Goal: Task Accomplishment & Management: Complete application form

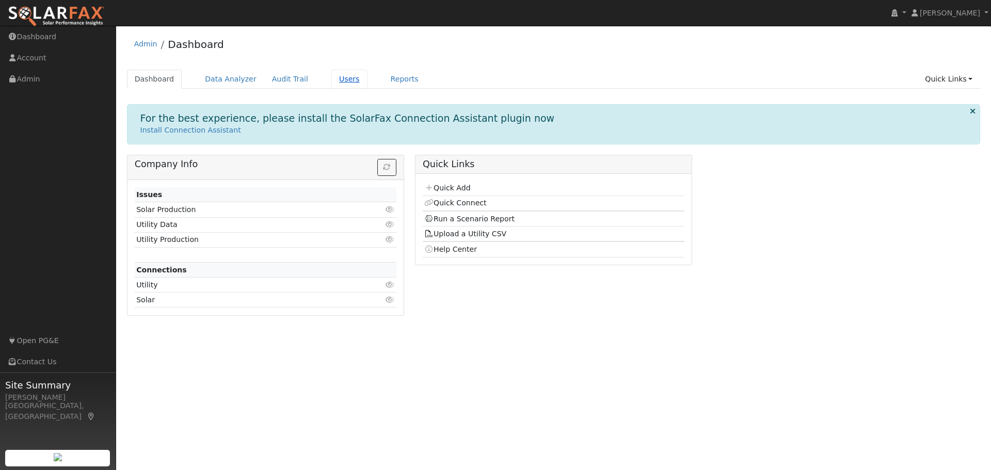
click at [335, 80] on link "Users" at bounding box center [349, 79] width 36 height 19
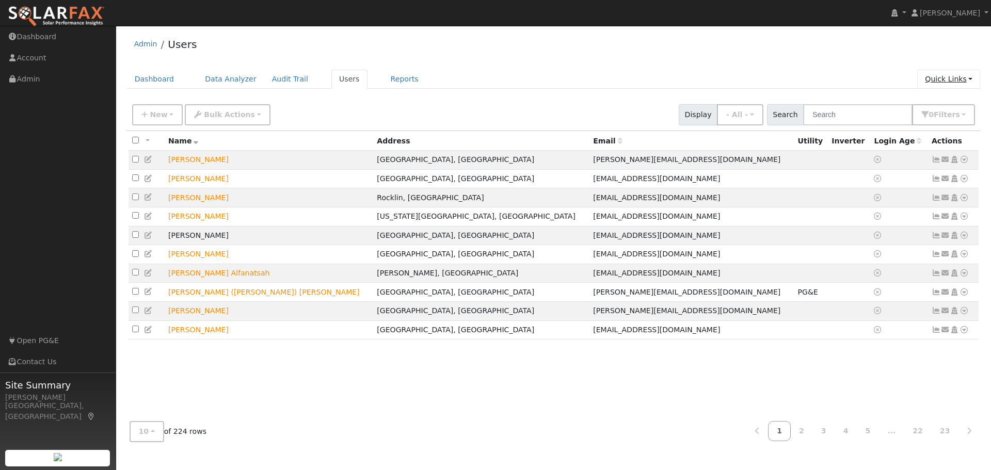
click at [946, 81] on link "Quick Links" at bounding box center [948, 79] width 63 height 19
click at [933, 98] on link "Quick Add" at bounding box center [927, 101] width 105 height 14
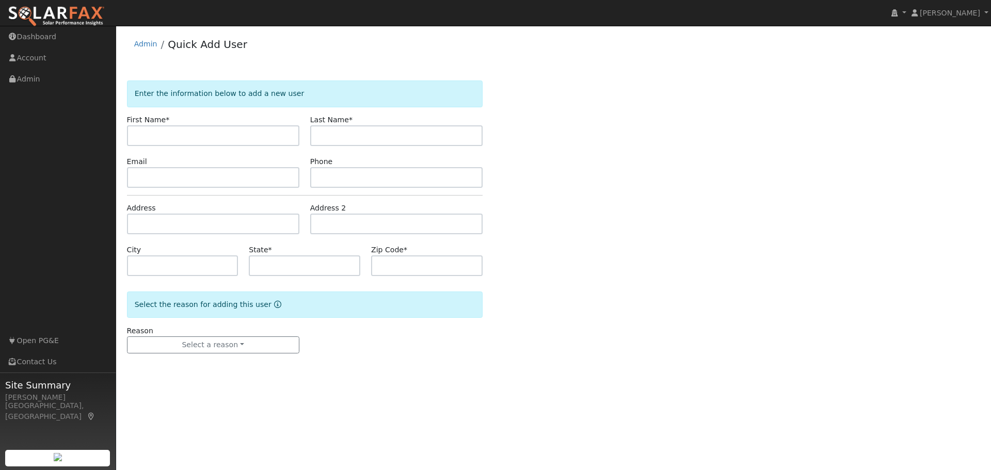
click at [227, 134] on input "text" at bounding box center [213, 135] width 172 height 21
type input "[PERSON_NAME]"
type input "w"
type input "[PERSON_NAME]"
click at [146, 178] on input "text" at bounding box center [213, 177] width 172 height 21
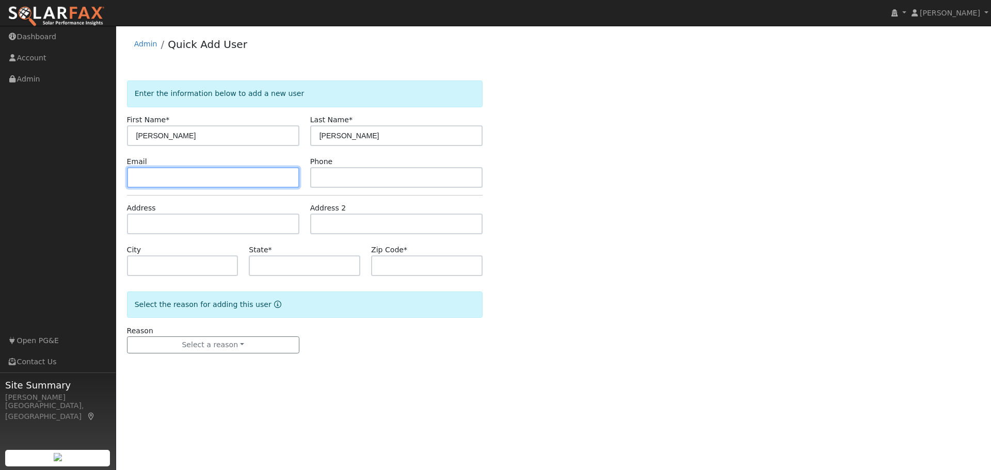
paste input "[EMAIL_ADDRESS][DOMAIN_NAME]"
type input "johnw@1c21.com"
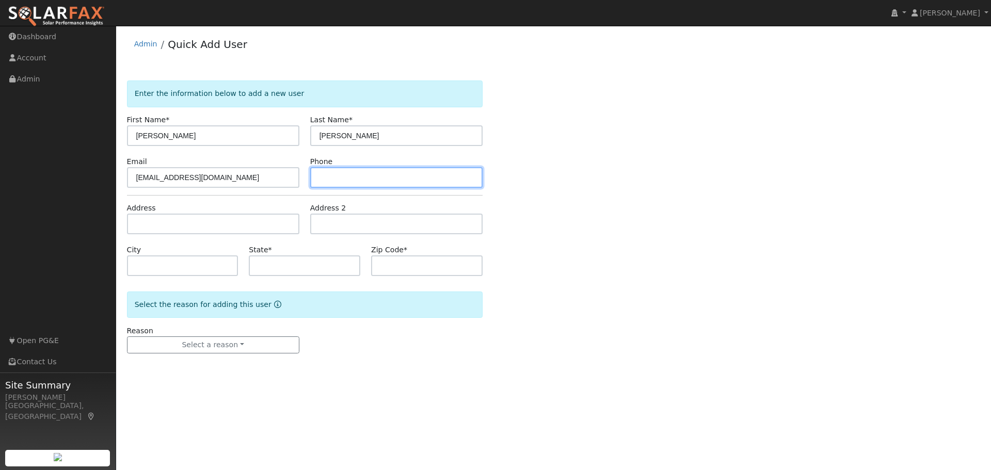
click at [364, 181] on input "text" at bounding box center [396, 177] width 172 height 21
paste input "(510) 298-8727"
type input "(510) 298-8727"
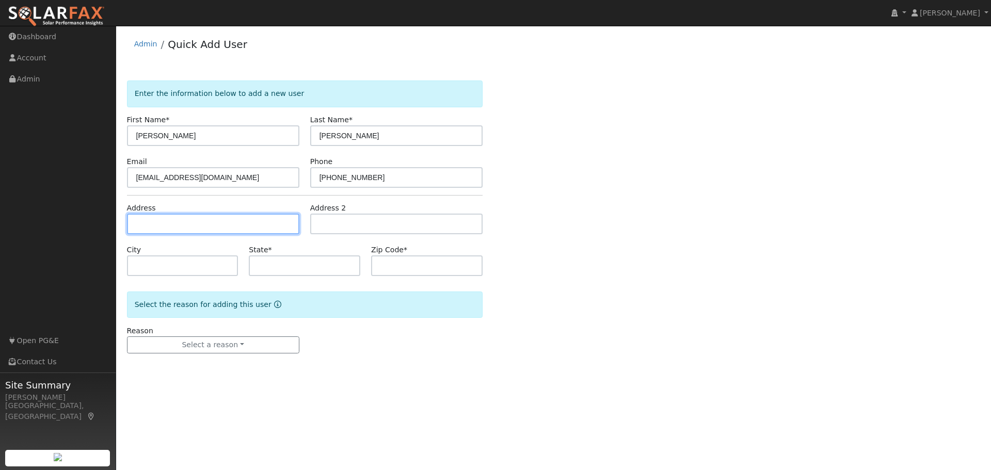
click at [153, 225] on input "text" at bounding box center [213, 224] width 172 height 21
type input "[STREET_ADDRESS]"
type input "Lincoln"
type input "CA"
type input "95648"
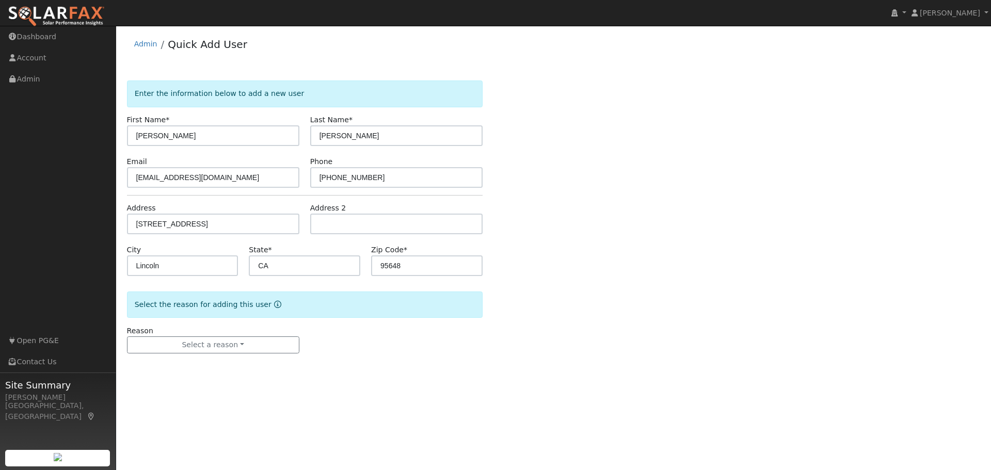
click at [597, 254] on div "Enter the information below to add a new user First Name * John Last Name * Whi…" at bounding box center [554, 228] width 854 height 294
click at [201, 341] on button "Select a reason" at bounding box center [213, 346] width 172 height 18
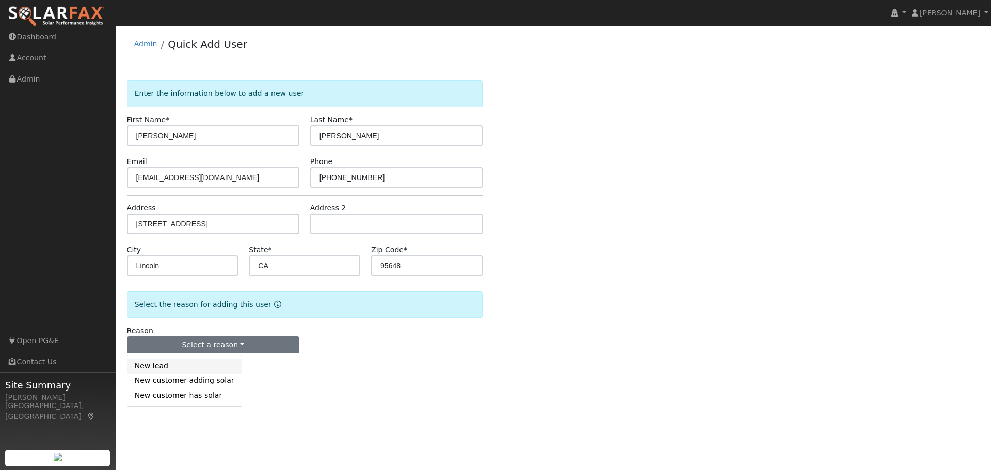
click at [172, 367] on link "New lead" at bounding box center [184, 366] width 114 height 14
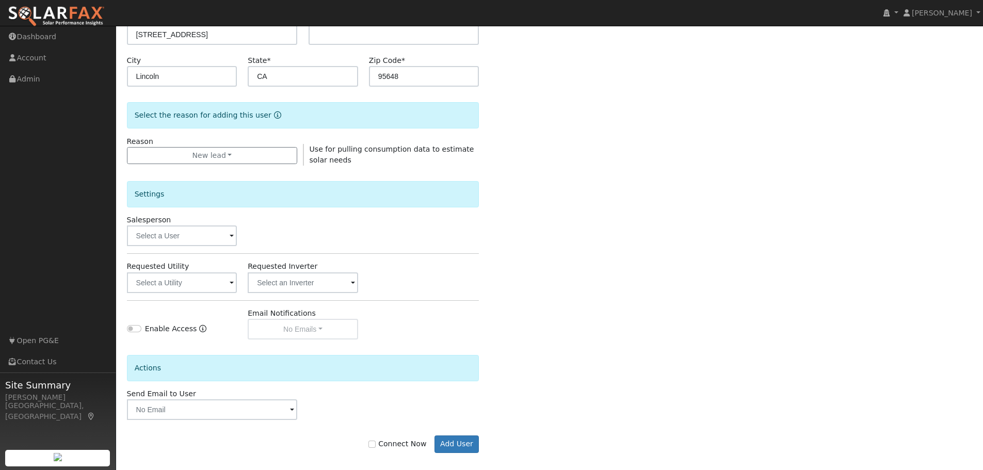
scroll to position [198, 0]
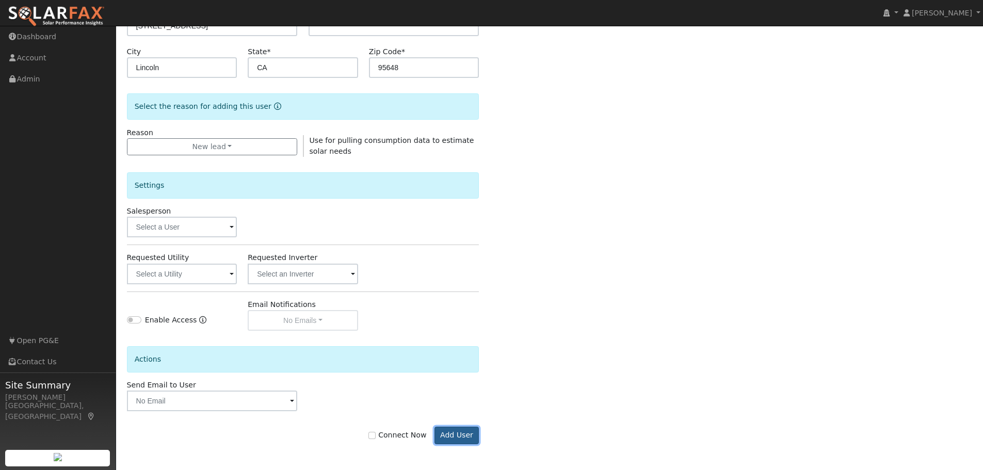
click at [447, 431] on button "Add User" at bounding box center [457, 436] width 45 height 18
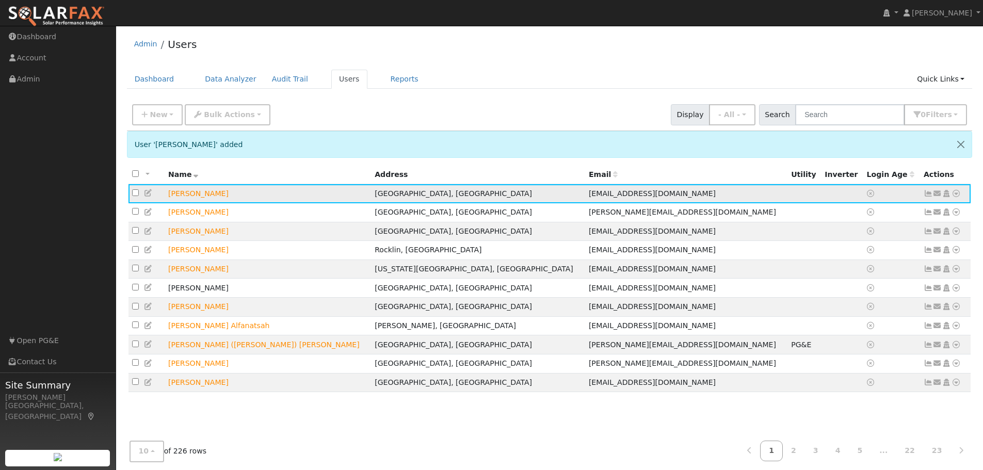
click at [955, 195] on icon at bounding box center [956, 193] width 9 height 7
click at [917, 215] on link "Data Analyzer" at bounding box center [922, 211] width 75 height 14
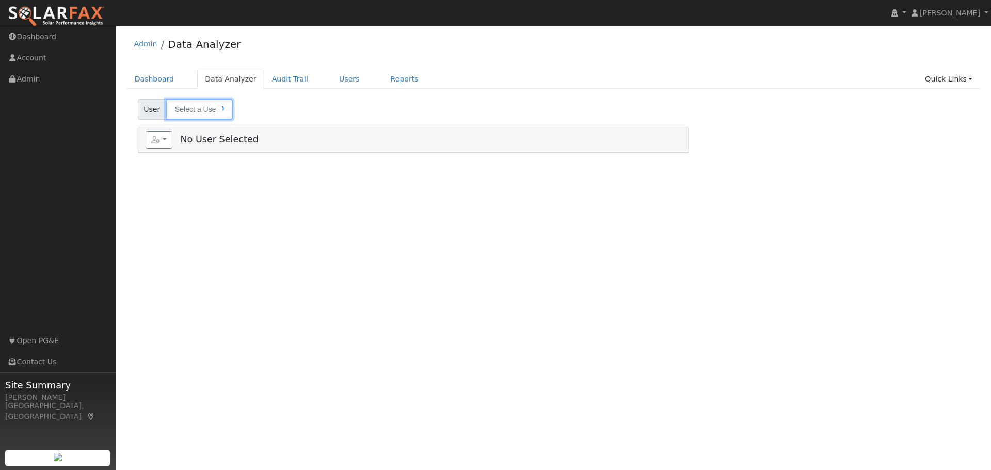
type input "[PERSON_NAME]"
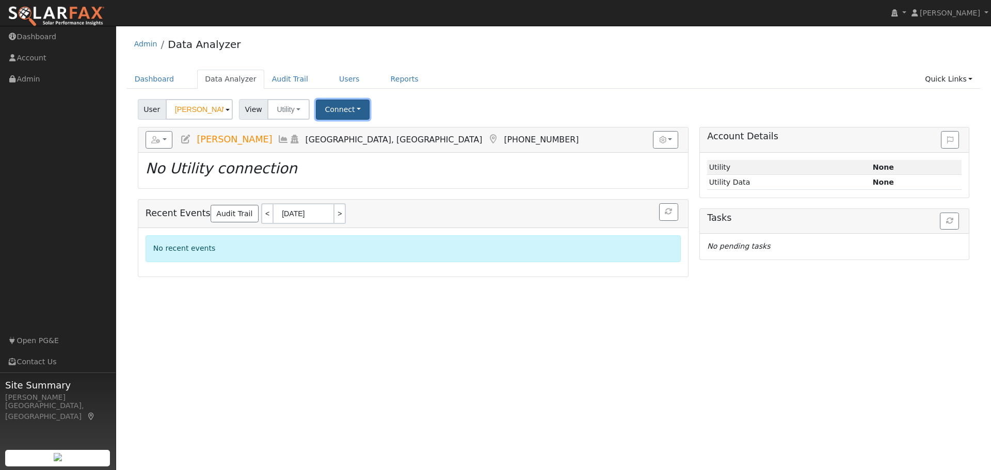
click at [336, 111] on button "Connect" at bounding box center [343, 110] width 54 height 20
click at [351, 135] on link "Select a Provider" at bounding box center [357, 132] width 81 height 14
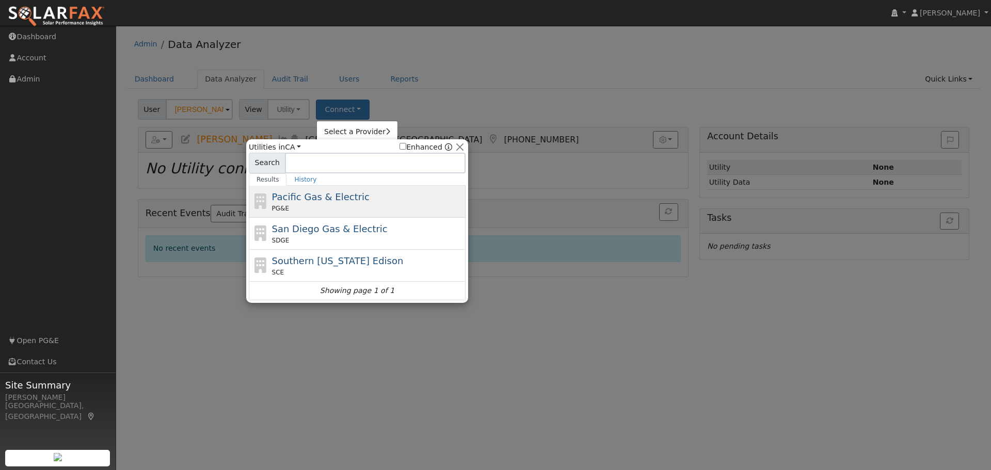
click at [348, 205] on div "PG&E" at bounding box center [367, 208] width 191 height 9
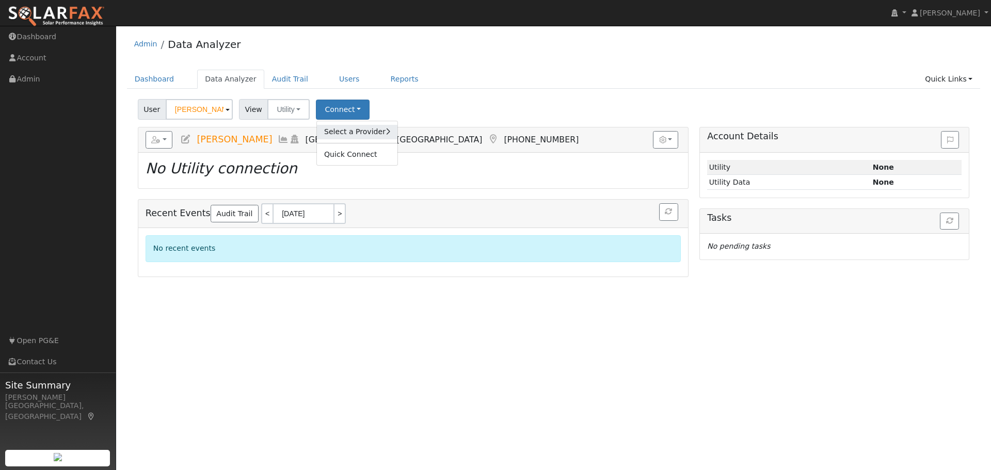
click at [337, 136] on link "Select a Provider" at bounding box center [357, 132] width 81 height 14
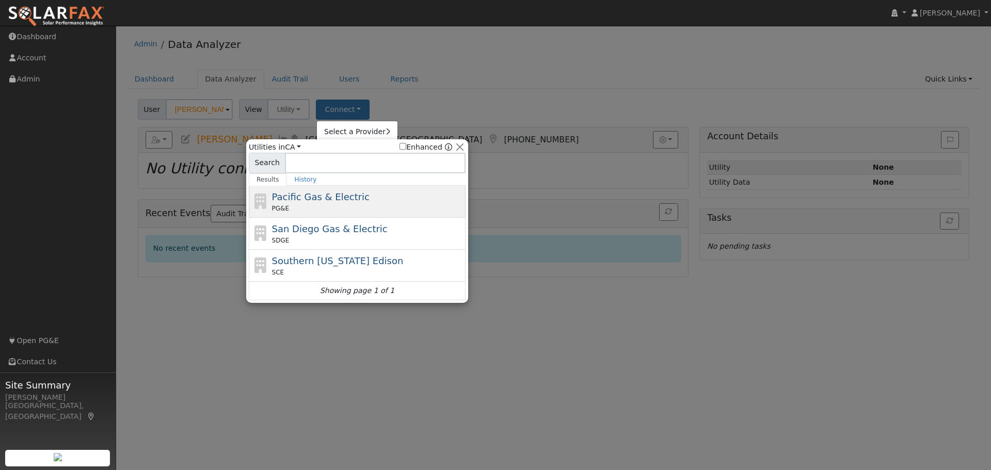
click at [319, 199] on span "Pacific Gas & Electric" at bounding box center [321, 196] width 98 height 11
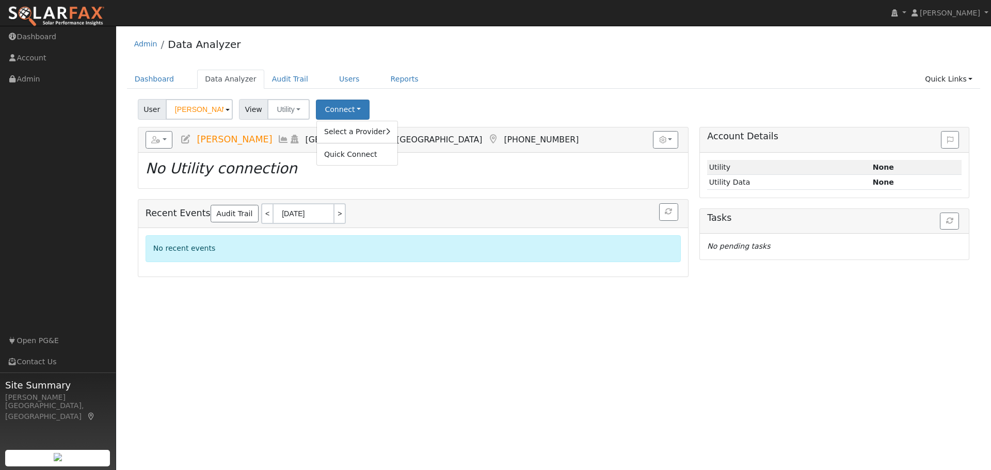
click at [311, 311] on div "User Profile First name Last name Email Email Notifications No Emails No Emails…" at bounding box center [553, 248] width 875 height 444
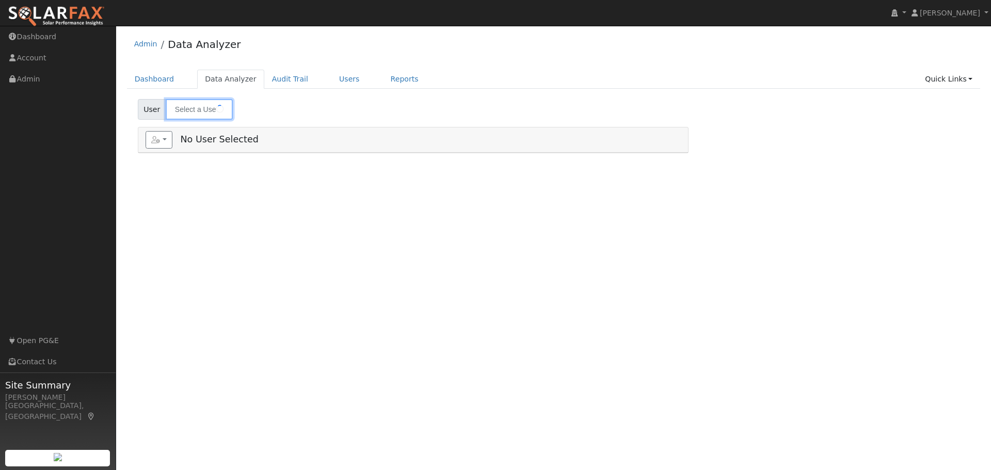
type input "[PERSON_NAME]"
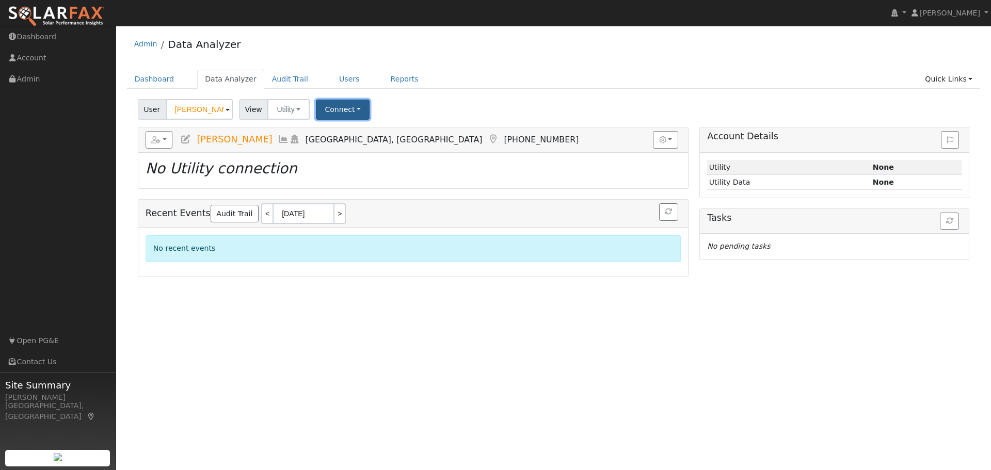
click at [334, 111] on button "Connect" at bounding box center [343, 110] width 54 height 20
click at [348, 131] on link "Select a Provider" at bounding box center [357, 132] width 81 height 14
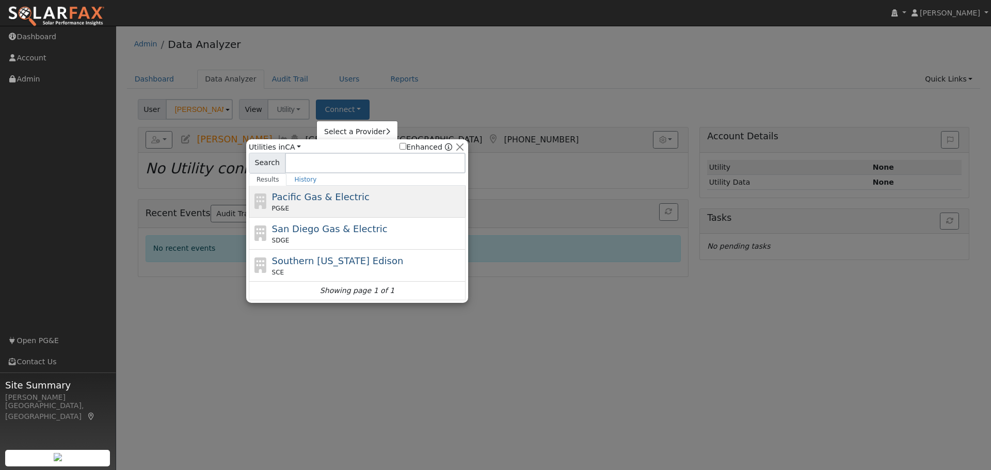
click at [326, 199] on span "Pacific Gas & Electric" at bounding box center [321, 196] width 98 height 11
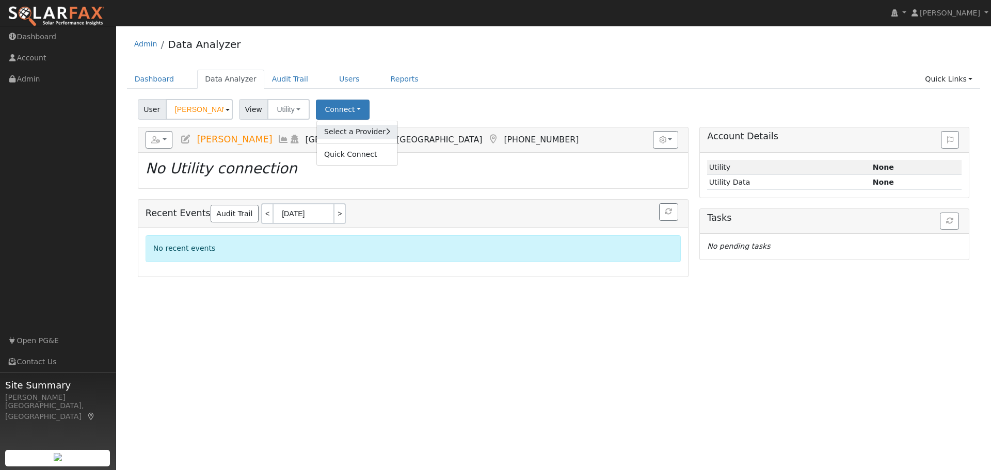
click at [355, 134] on link "Select a Provider" at bounding box center [357, 132] width 81 height 14
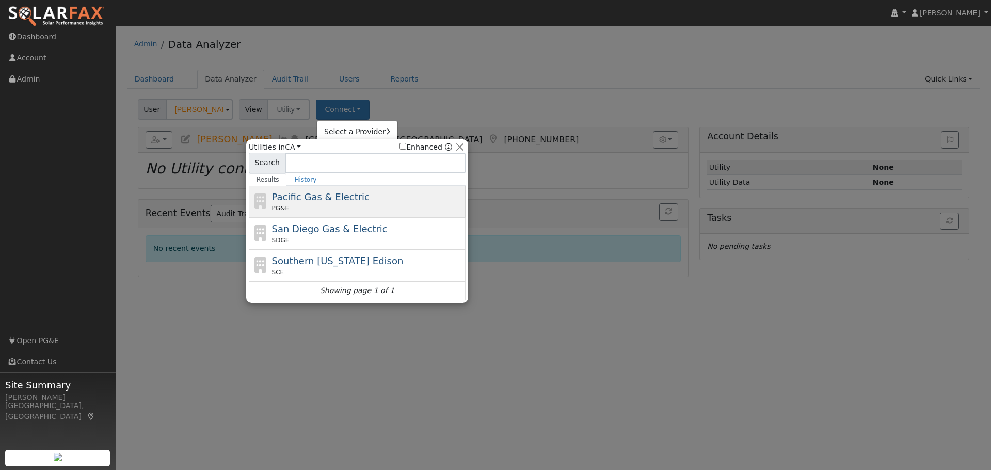
click at [294, 208] on div "PG&E" at bounding box center [367, 208] width 191 height 9
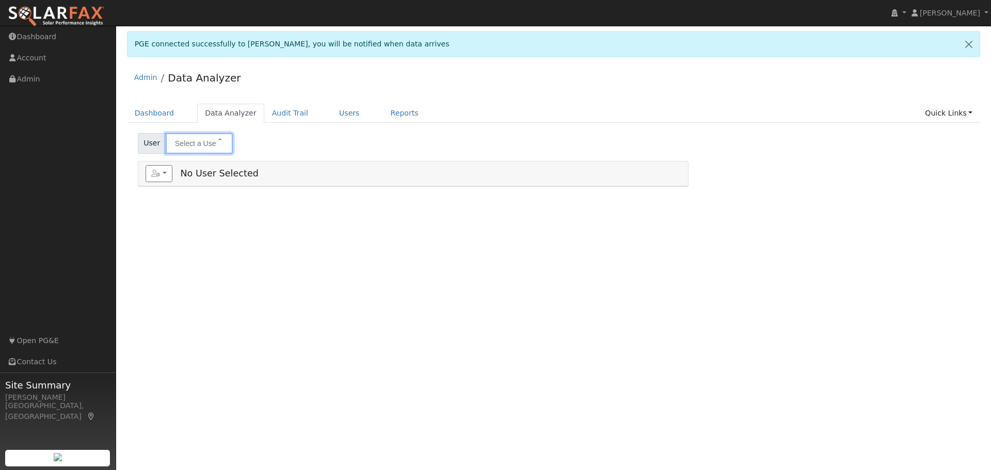
type input "[PERSON_NAME]"
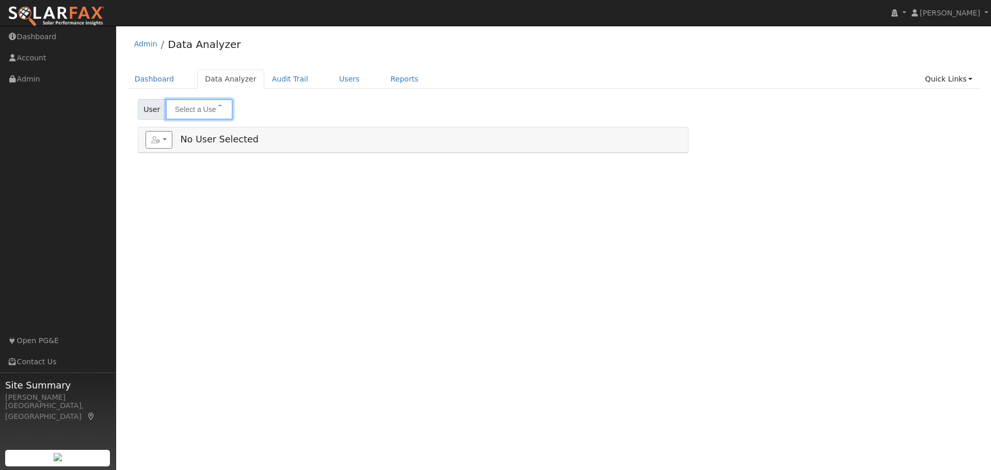
type input "[PERSON_NAME]"
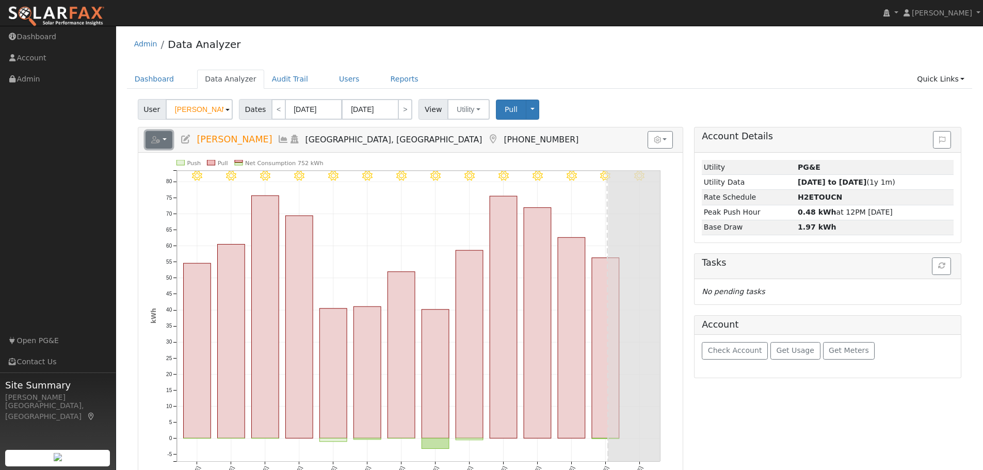
click at [162, 146] on button "button" at bounding box center [159, 140] width 27 height 18
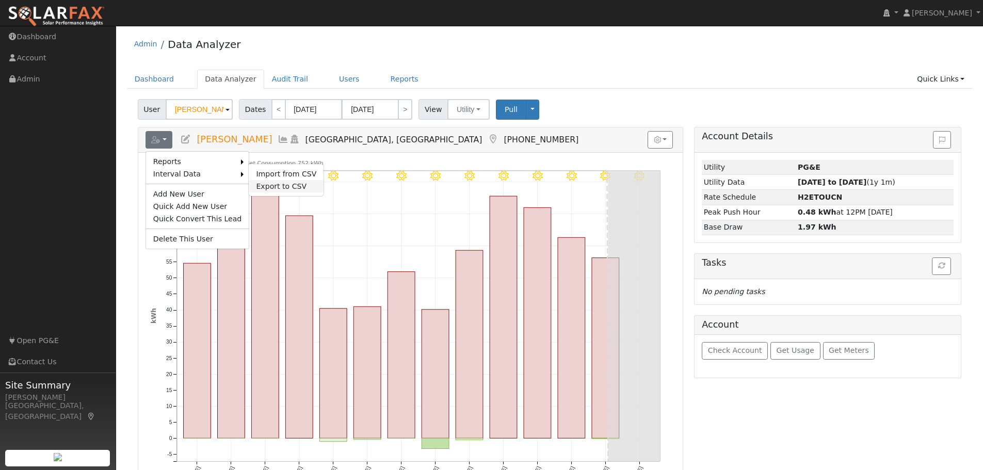
click at [267, 185] on link "Export to CSV" at bounding box center [286, 186] width 75 height 12
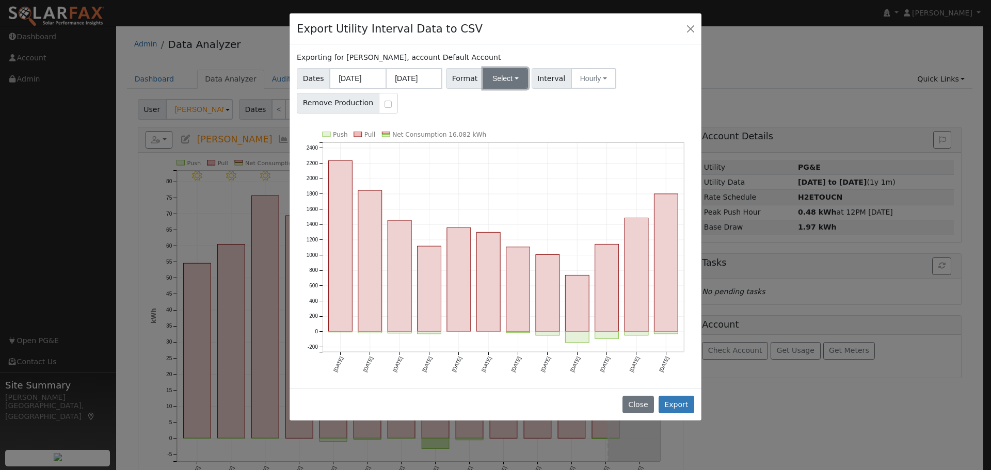
click at [494, 76] on button "Select" at bounding box center [505, 78] width 45 height 21
click at [500, 101] on link "Generic" at bounding box center [518, 101] width 74 height 14
click at [682, 403] on button "Export" at bounding box center [677, 405] width 36 height 18
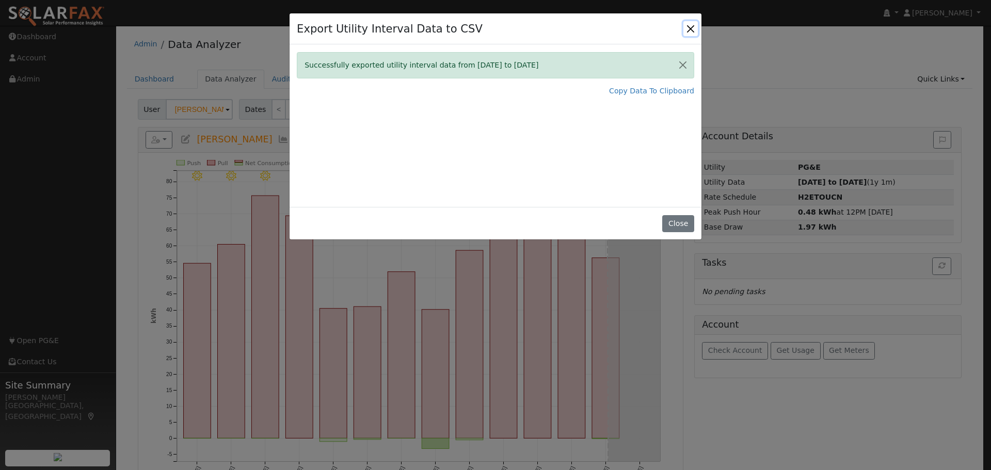
click at [693, 30] on button "Close" at bounding box center [690, 28] width 14 height 14
